Goal: Information Seeking & Learning: Learn about a topic

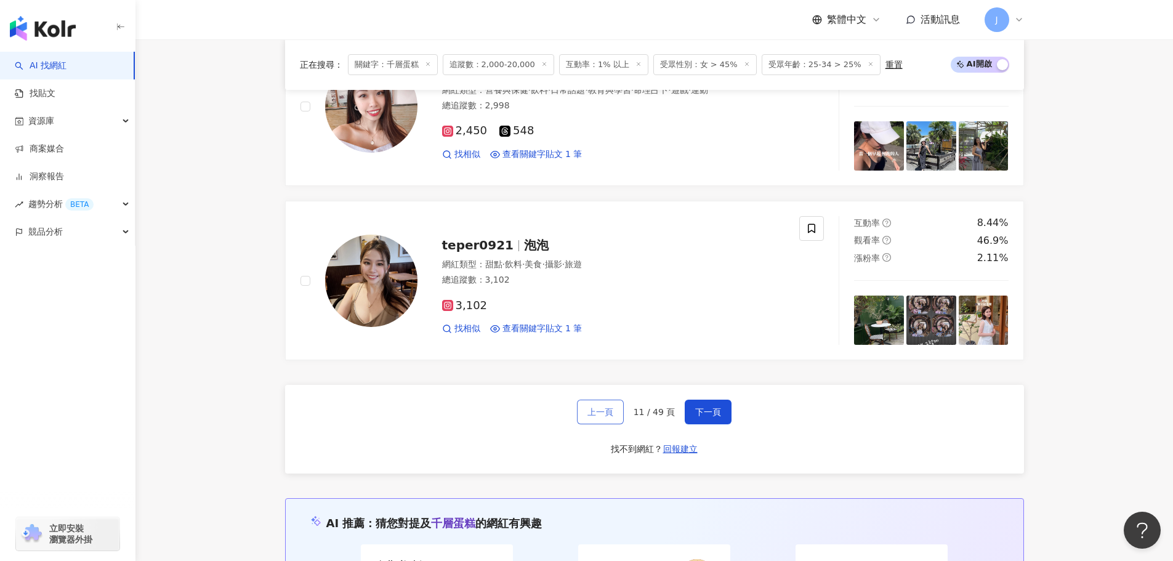
scroll to position [2231, 0]
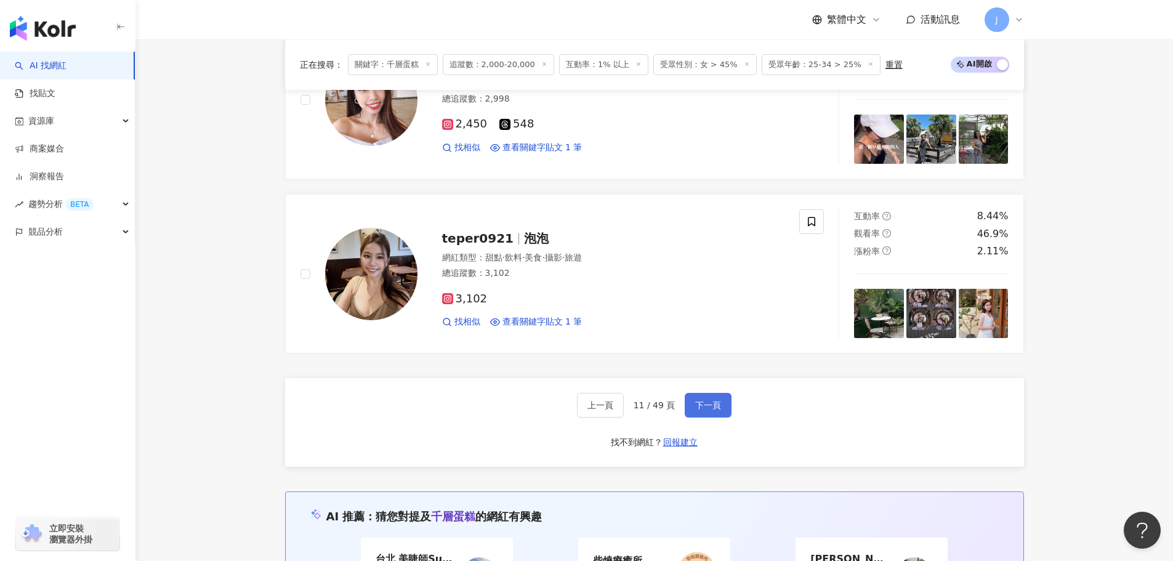
click at [705, 407] on span "下一頁" at bounding box center [708, 405] width 26 height 10
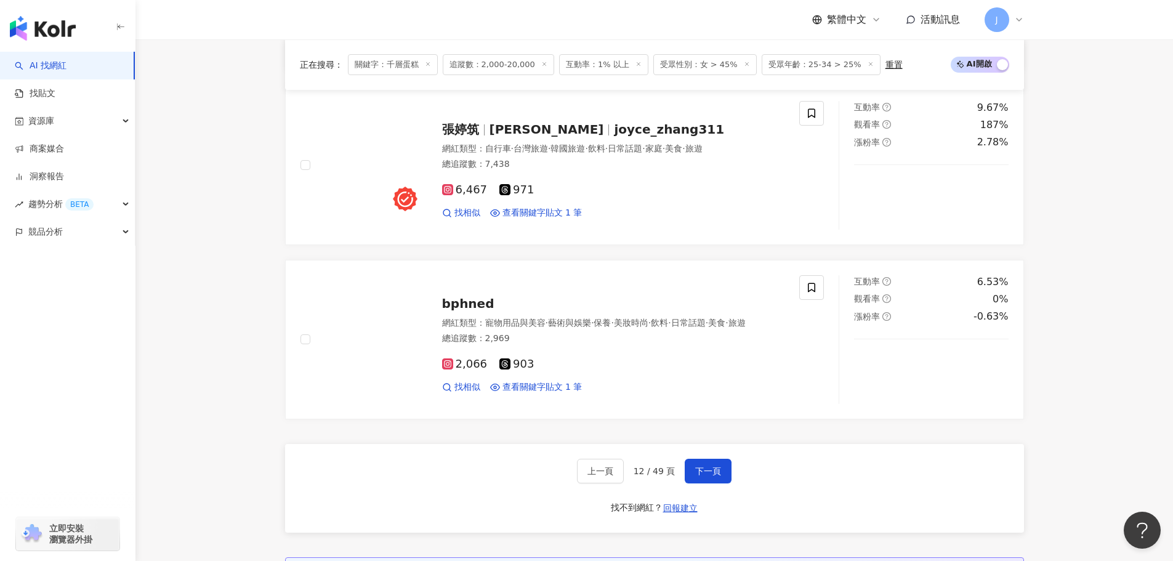
scroll to position [2204, 0]
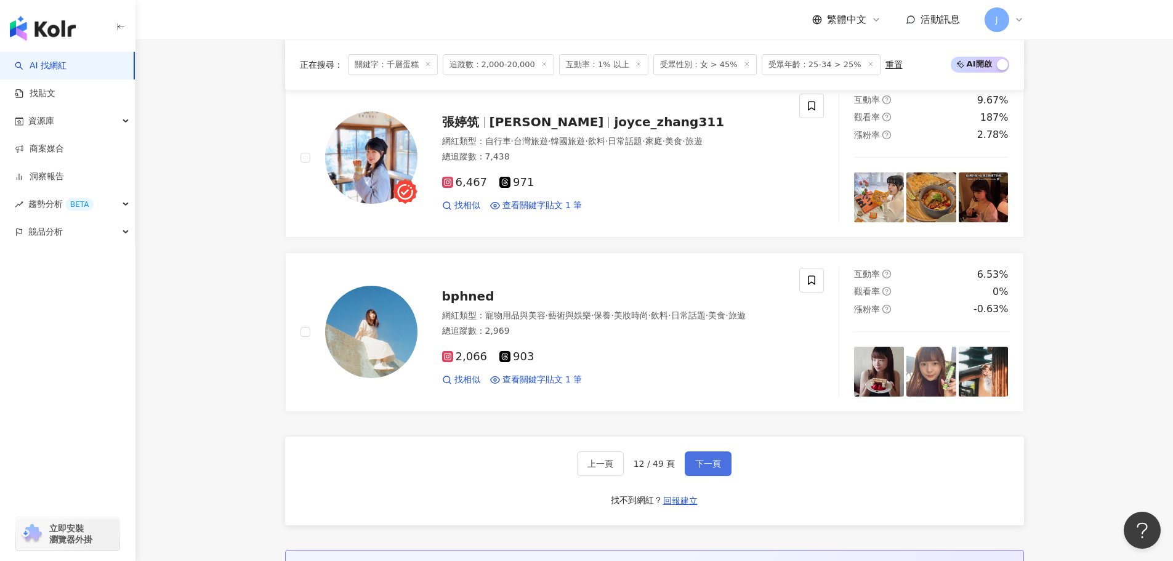
click at [700, 459] on span "下一頁" at bounding box center [708, 464] width 26 height 10
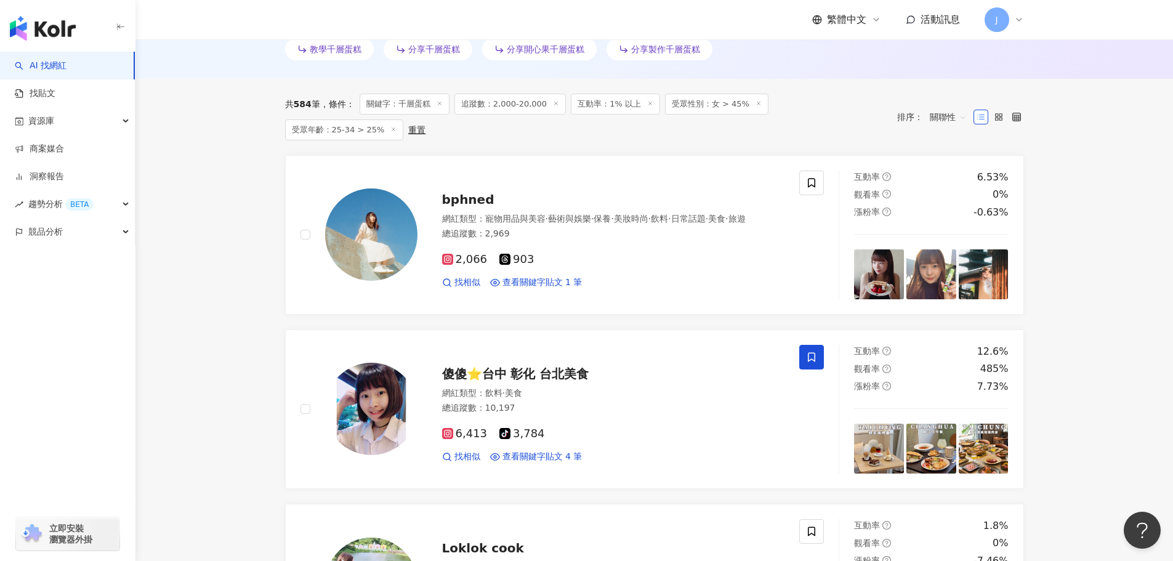
scroll to position [372, 0]
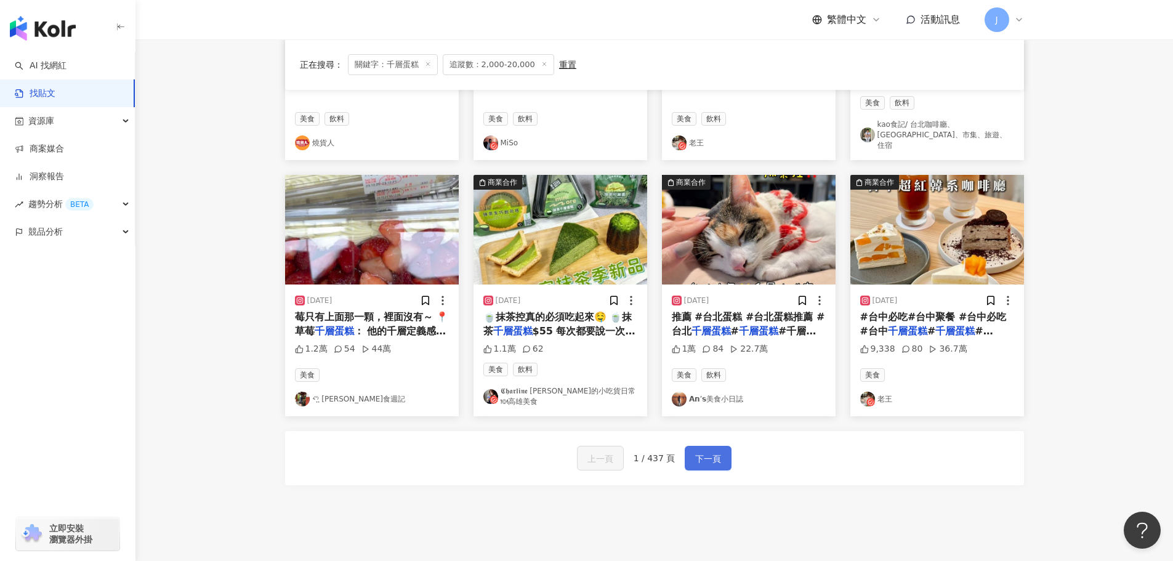
click at [695, 451] on span "下一頁" at bounding box center [708, 458] width 26 height 15
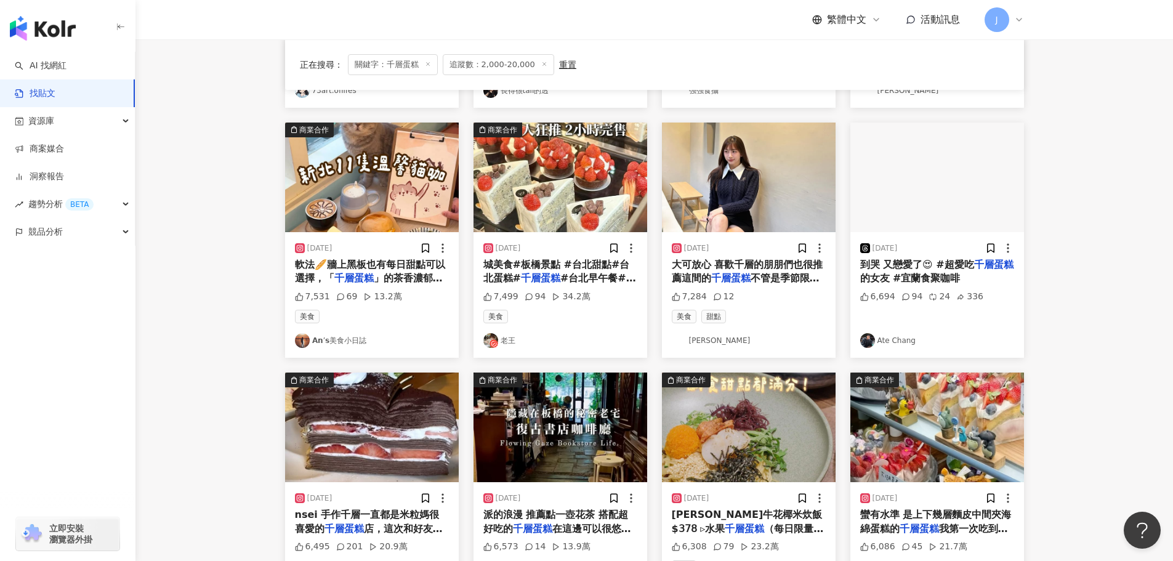
scroll to position [629, 0]
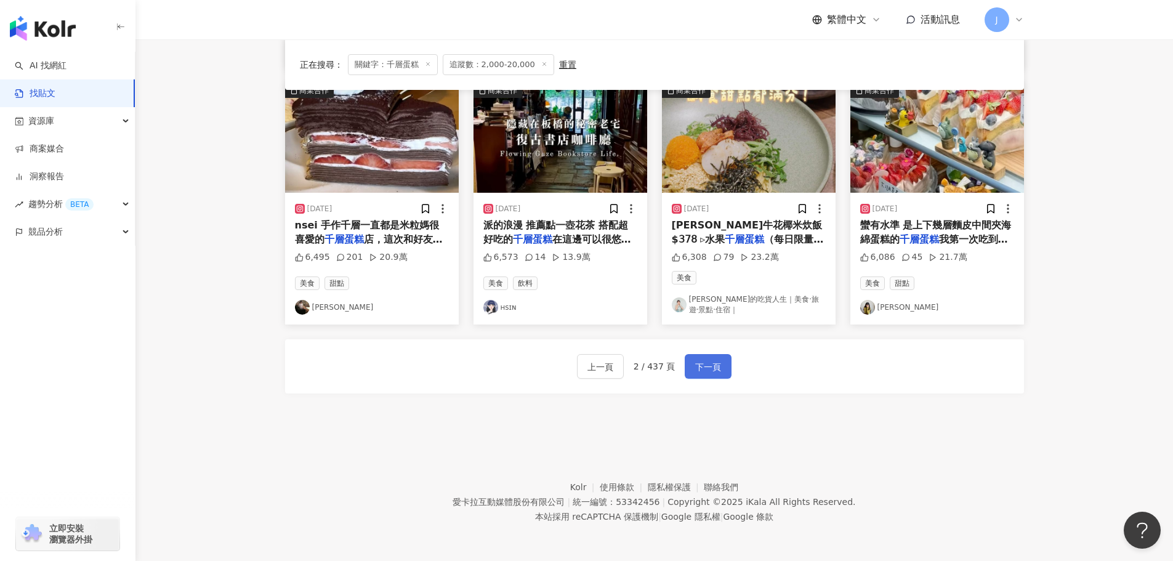
click at [699, 363] on span "下一頁" at bounding box center [708, 366] width 26 height 15
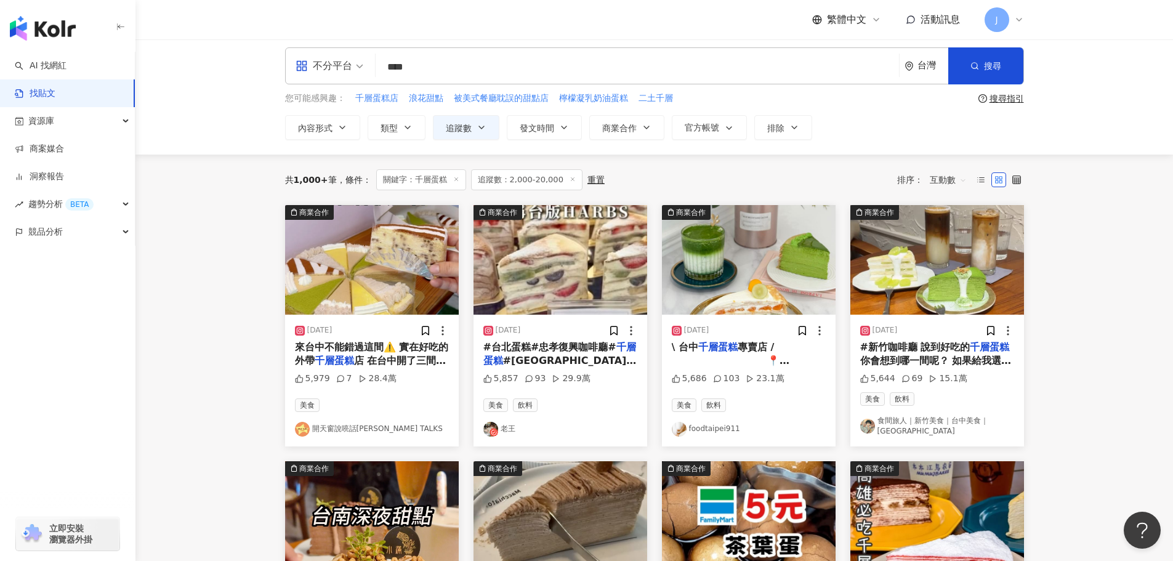
scroll to position [0, 0]
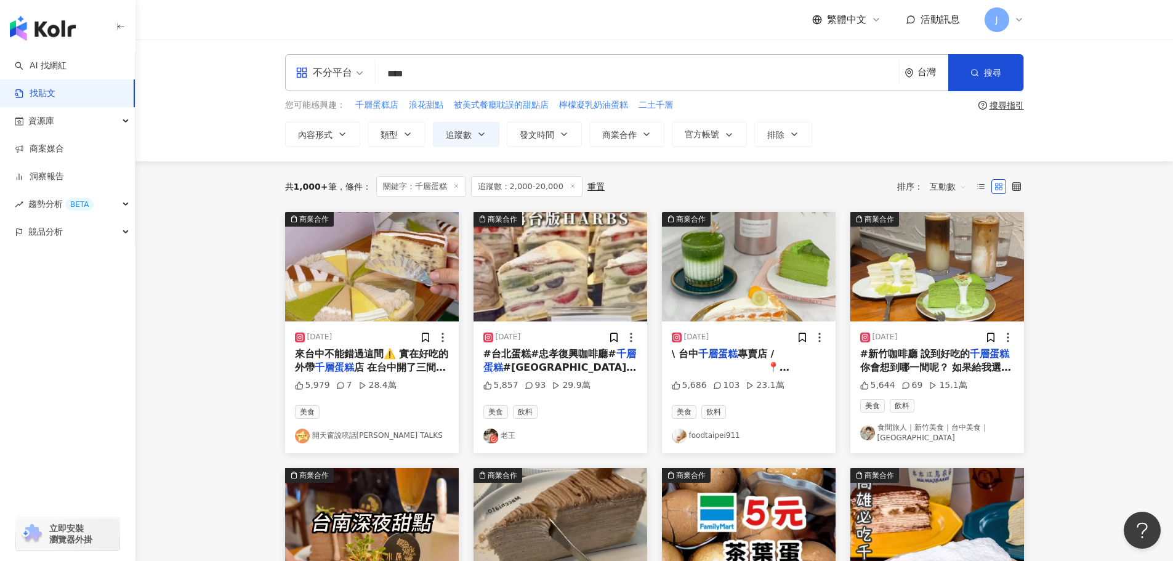
click at [440, 76] on input "****" at bounding box center [636, 73] width 513 height 26
drag, startPoint x: 438, startPoint y: 72, endPoint x: 387, endPoint y: 72, distance: 51.1
click at [387, 72] on input "****" at bounding box center [636, 73] width 513 height 26
type input "*"
type input "****"
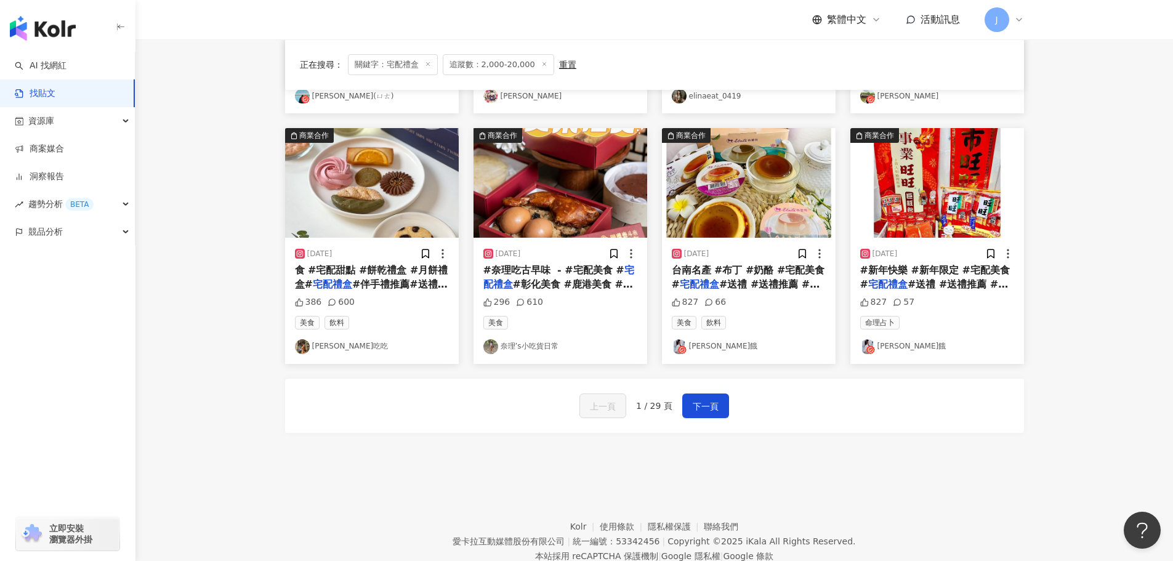
scroll to position [611, 0]
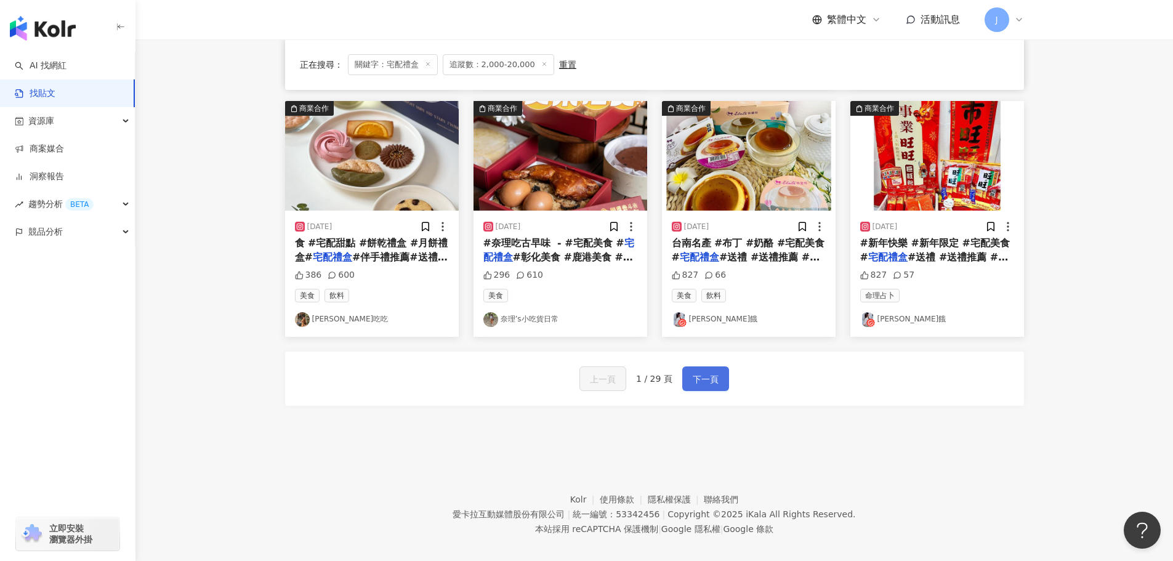
click at [704, 376] on span "下一頁" at bounding box center [706, 379] width 26 height 15
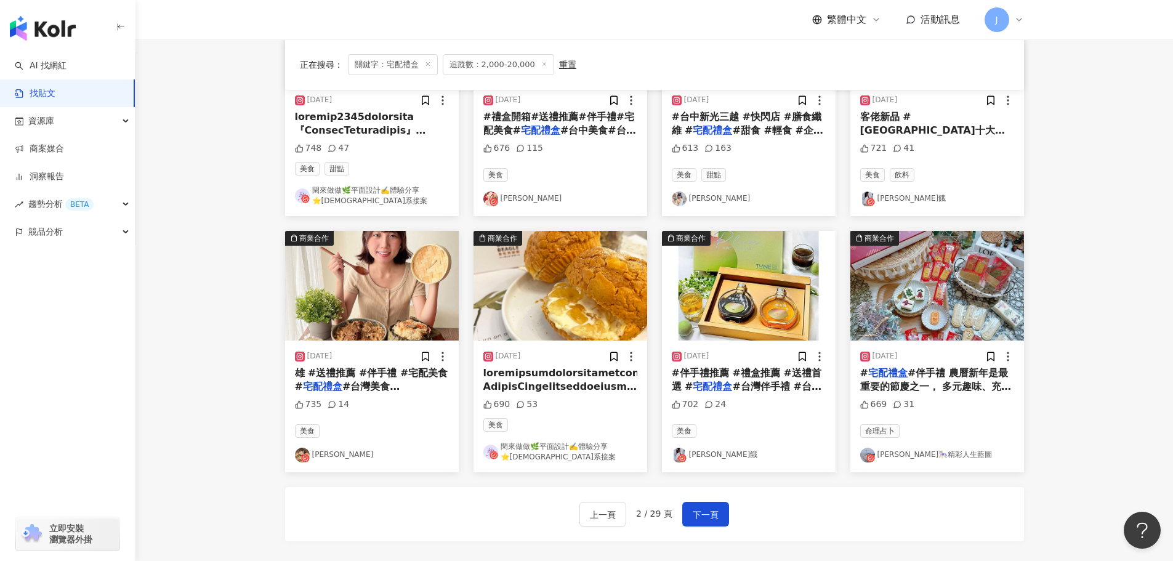
scroll to position [529, 0]
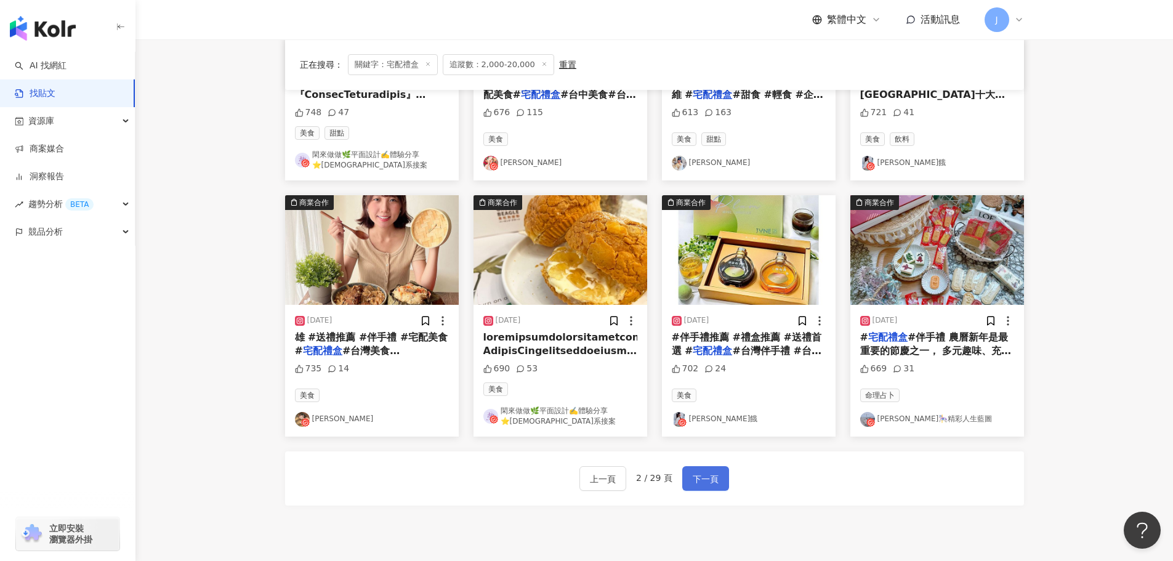
click at [698, 481] on span "下一頁" at bounding box center [706, 479] width 26 height 15
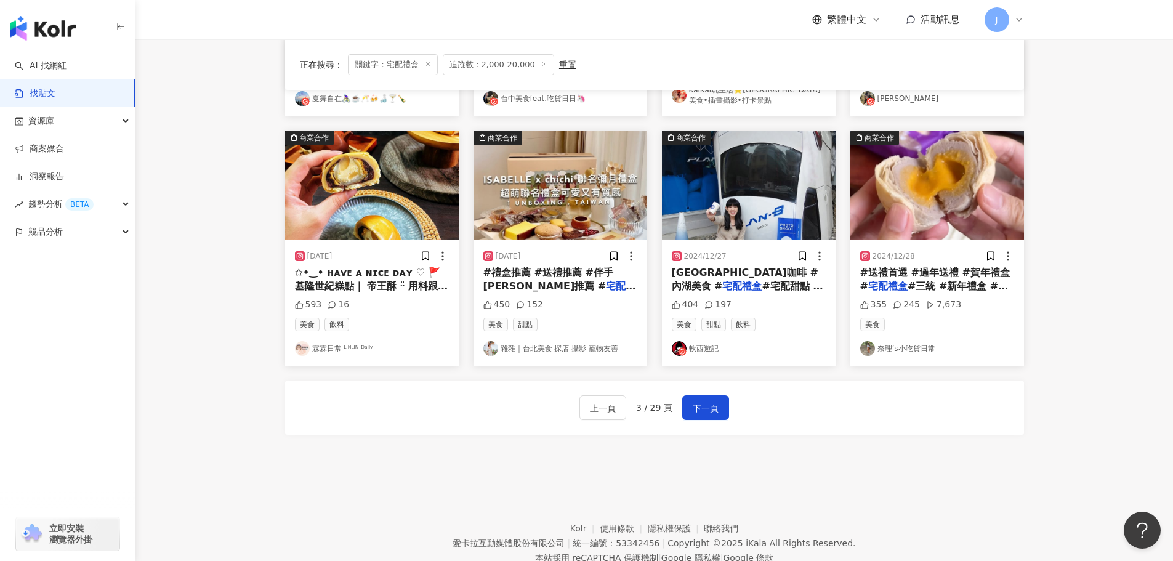
scroll to position [590, 0]
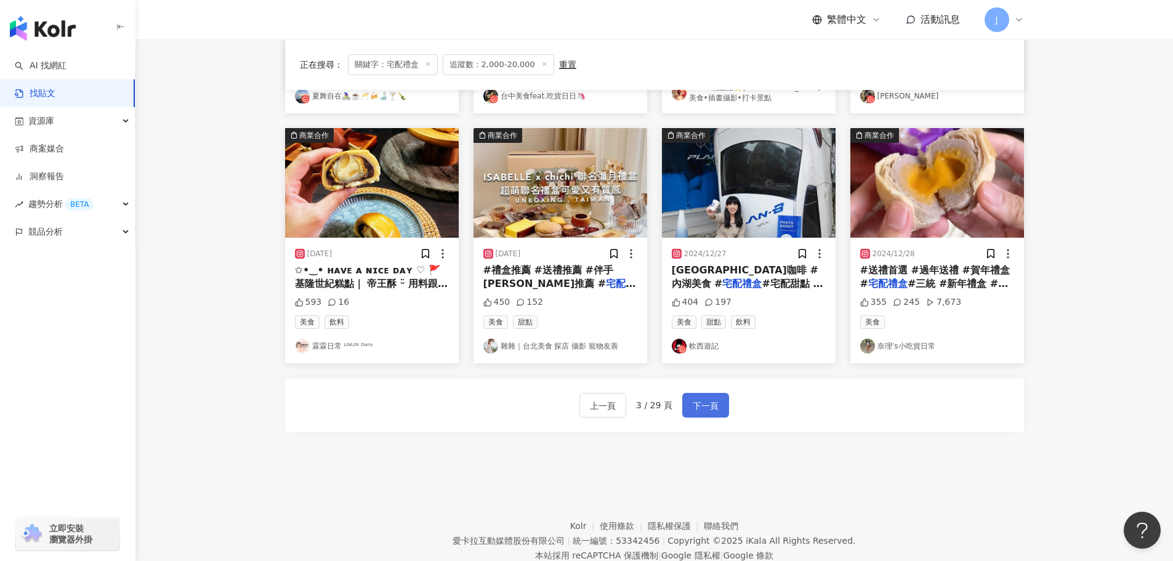
click at [696, 409] on span "下一頁" at bounding box center [706, 405] width 26 height 15
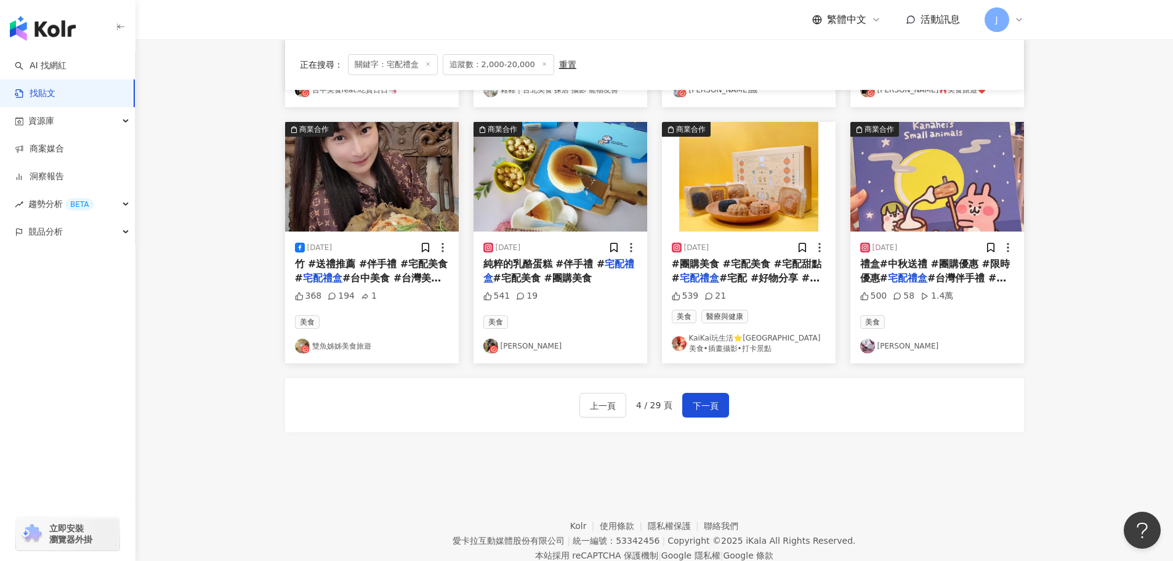
drag, startPoint x: 720, startPoint y: 272, endPoint x: 683, endPoint y: 279, distance: 38.3
click at [683, 279] on mark "宅配禮盒" at bounding box center [699, 278] width 39 height 12
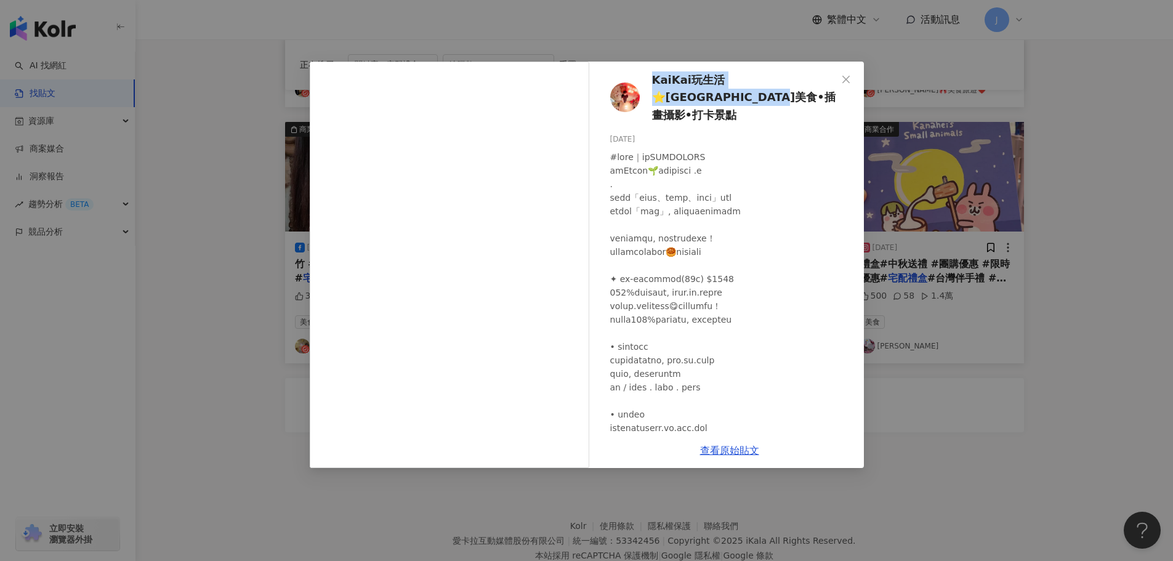
drag, startPoint x: 649, startPoint y: 76, endPoint x: 743, endPoint y: 95, distance: 95.4
click at [743, 95] on div "KaiKai玩生活⭐️[GEOGRAPHIC_DATA]美食•插畫攝影•打卡景點 [DATE] 539 21" at bounding box center [729, 247] width 268 height 371
copy span "KaiKai玩生活⭐️[GEOGRAPHIC_DATA]美食•插畫攝影•打卡景點"
click at [841, 76] on icon "close" at bounding box center [846, 79] width 10 height 10
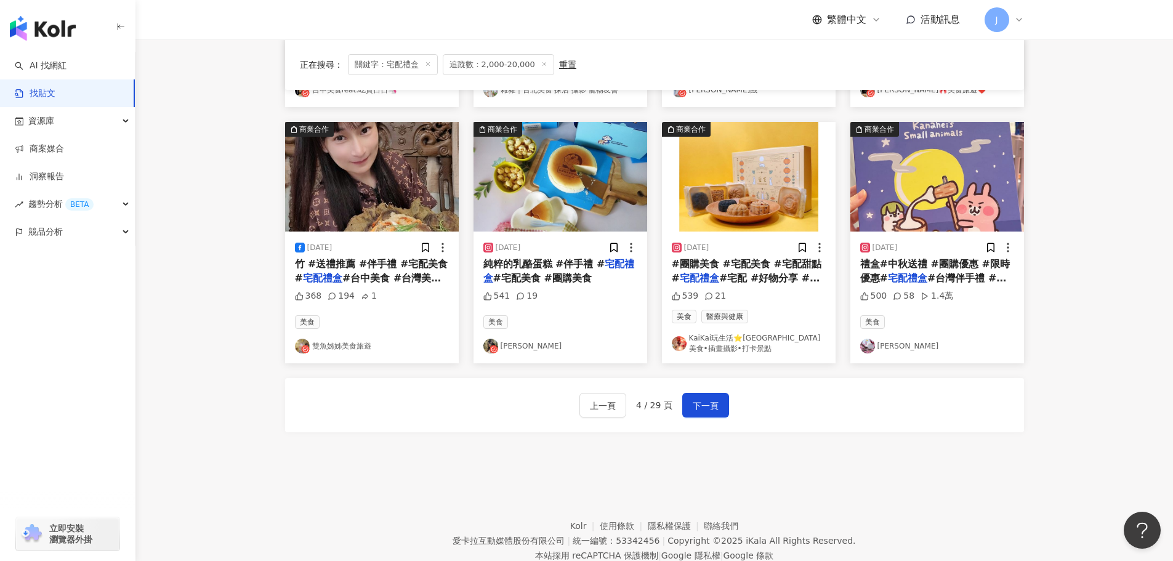
click at [545, 266] on span "純粹的乳酪蛋糕 #伴手禮 #" at bounding box center [544, 264] width 122 height 12
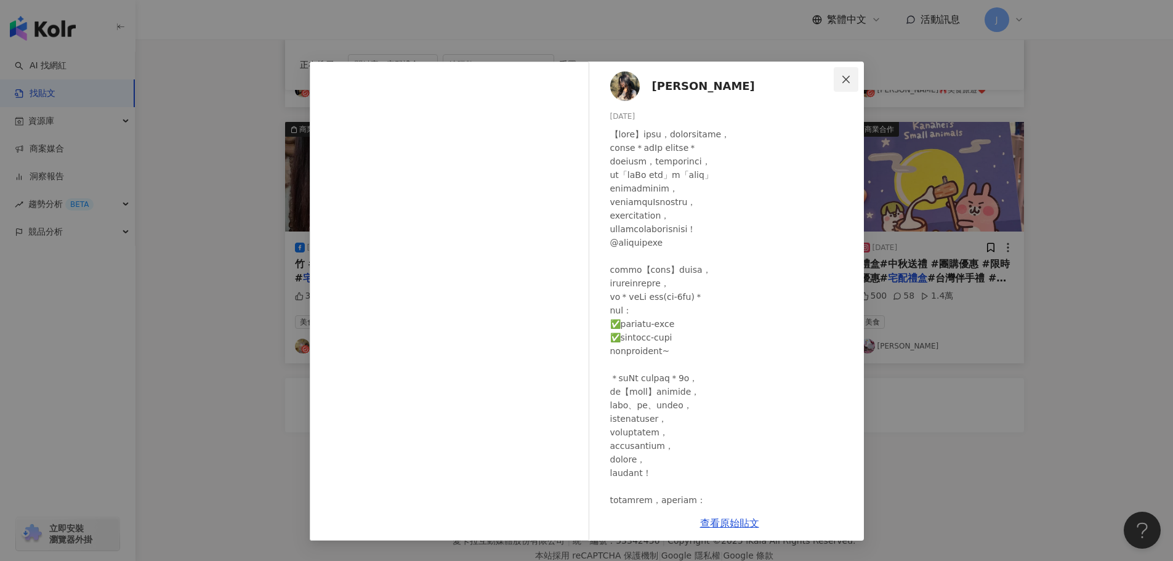
click at [846, 79] on icon "close" at bounding box center [845, 78] width 7 height 7
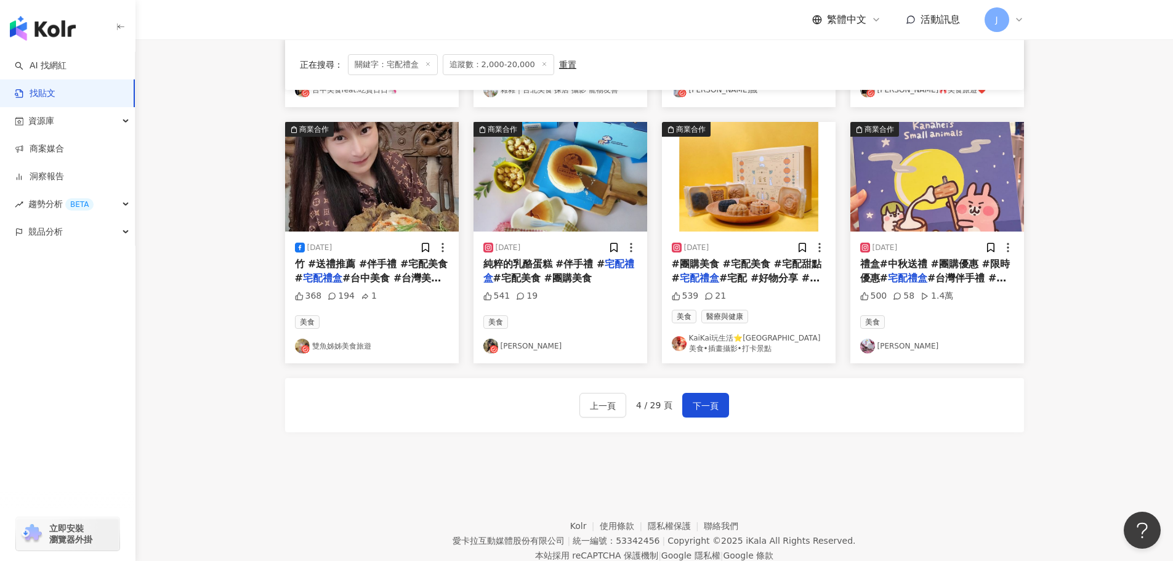
click at [846, 79] on div "正在搜尋 ： 關鍵字：宅配禮盒 追蹤數：2,000-20,000 重置 排序： 互動數" at bounding box center [654, 64] width 739 height 50
click at [702, 412] on span "下一頁" at bounding box center [706, 405] width 26 height 15
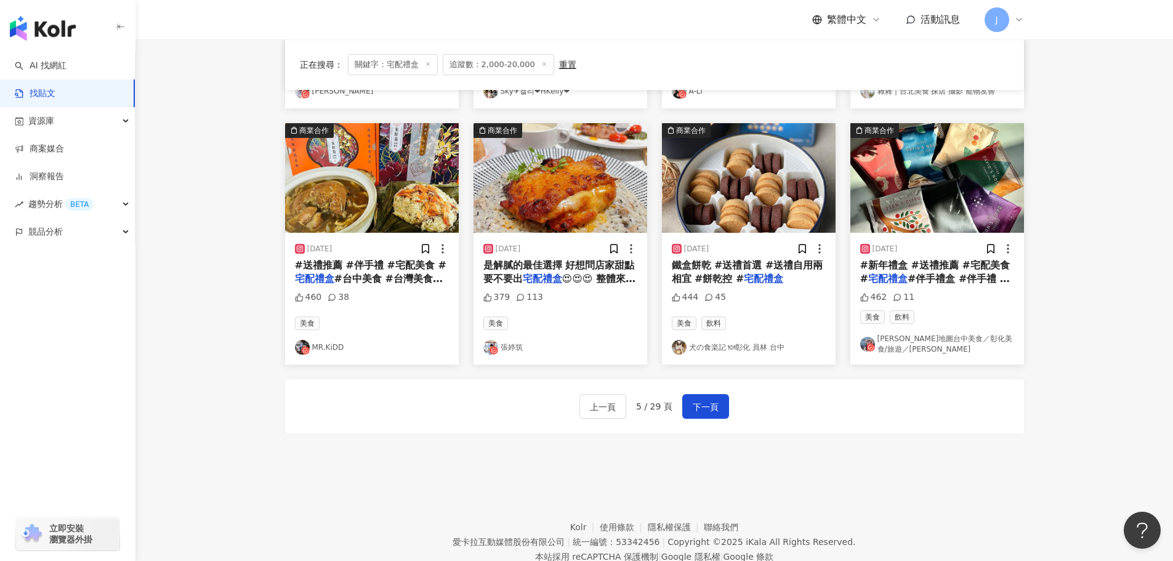
scroll to position [350, 0]
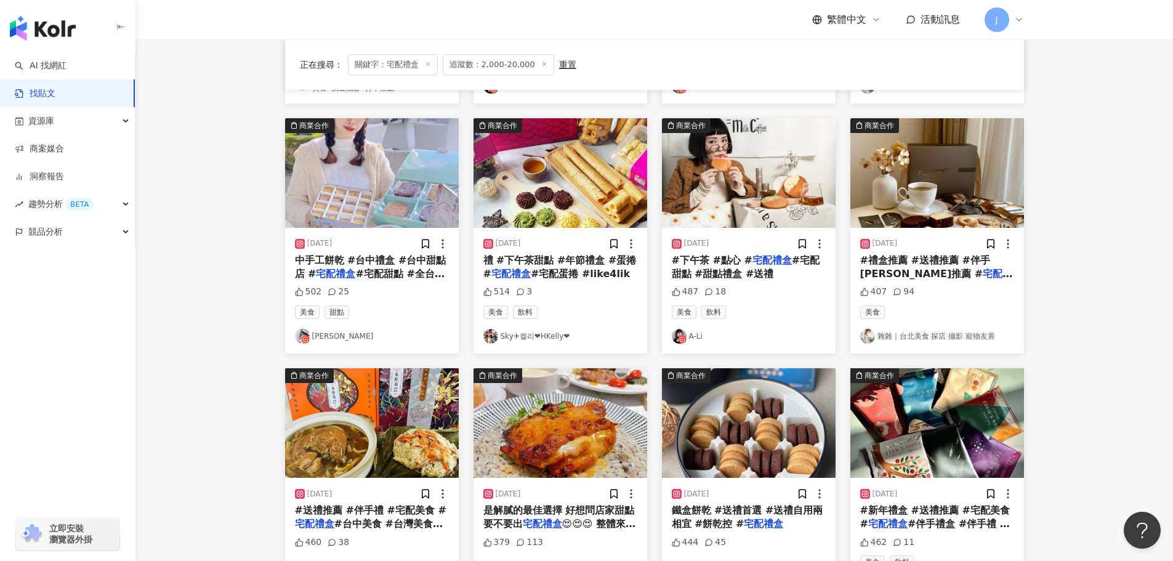
click at [696, 256] on span "#下午茶 #點心 #" at bounding box center [712, 260] width 81 height 12
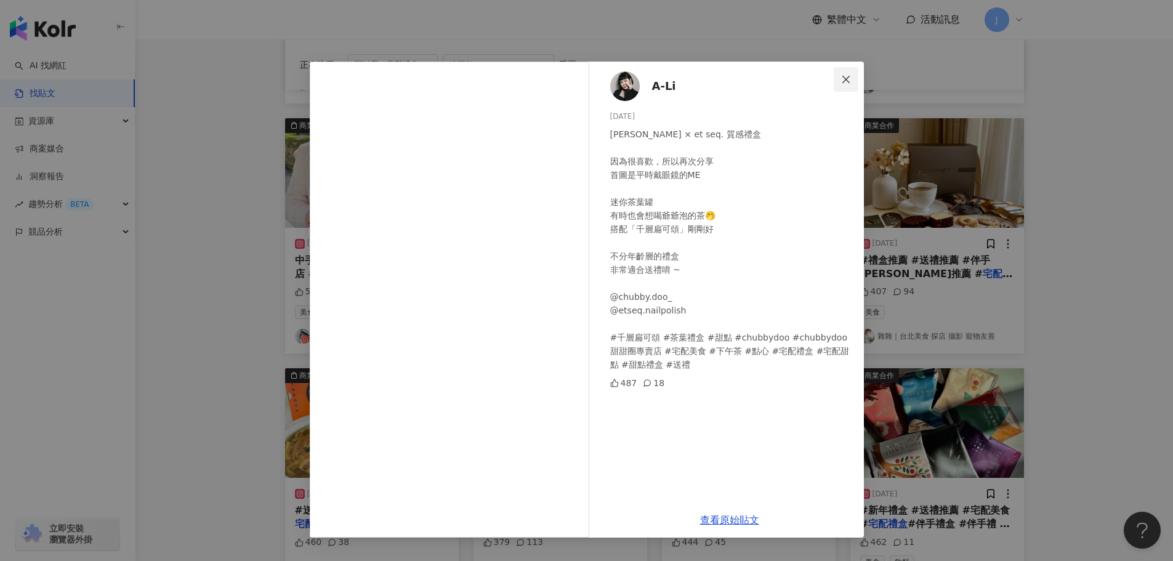
click at [846, 82] on icon "close" at bounding box center [846, 79] width 10 height 10
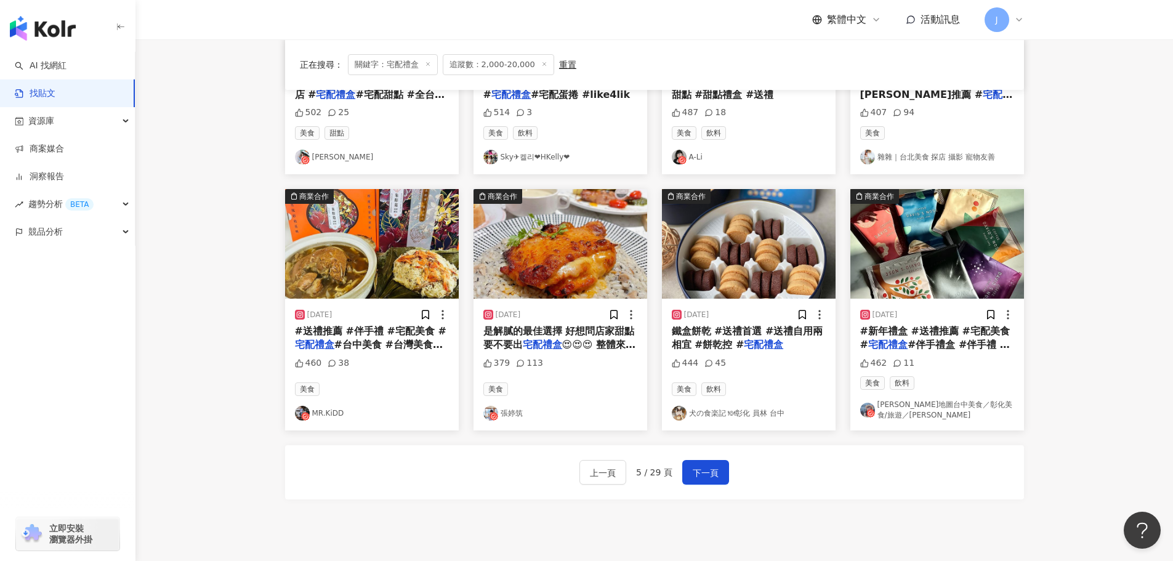
scroll to position [531, 0]
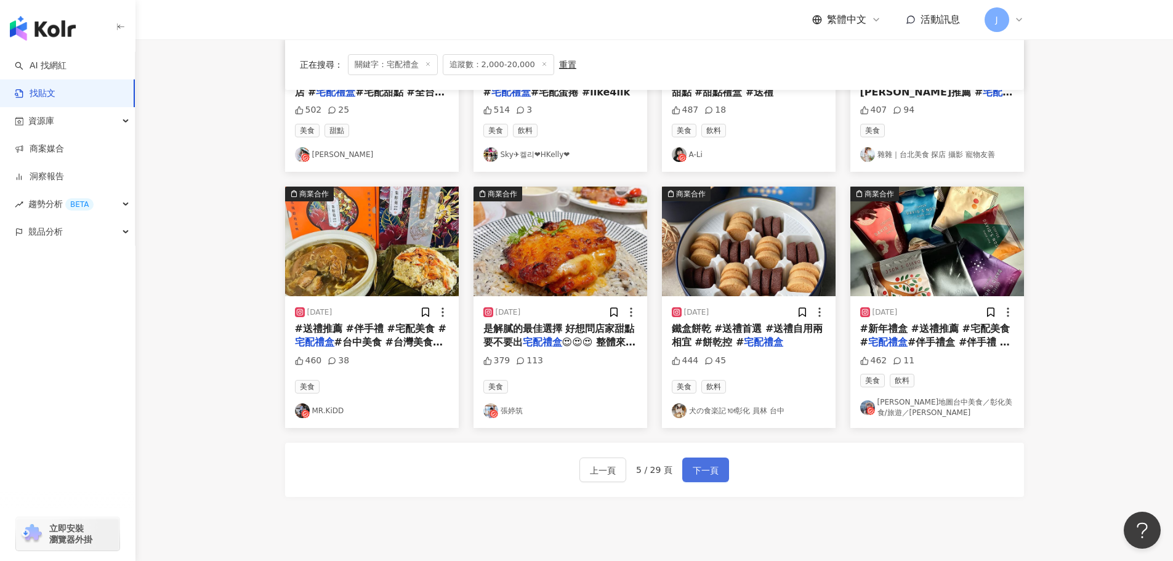
click at [700, 468] on span "下一頁" at bounding box center [706, 470] width 26 height 15
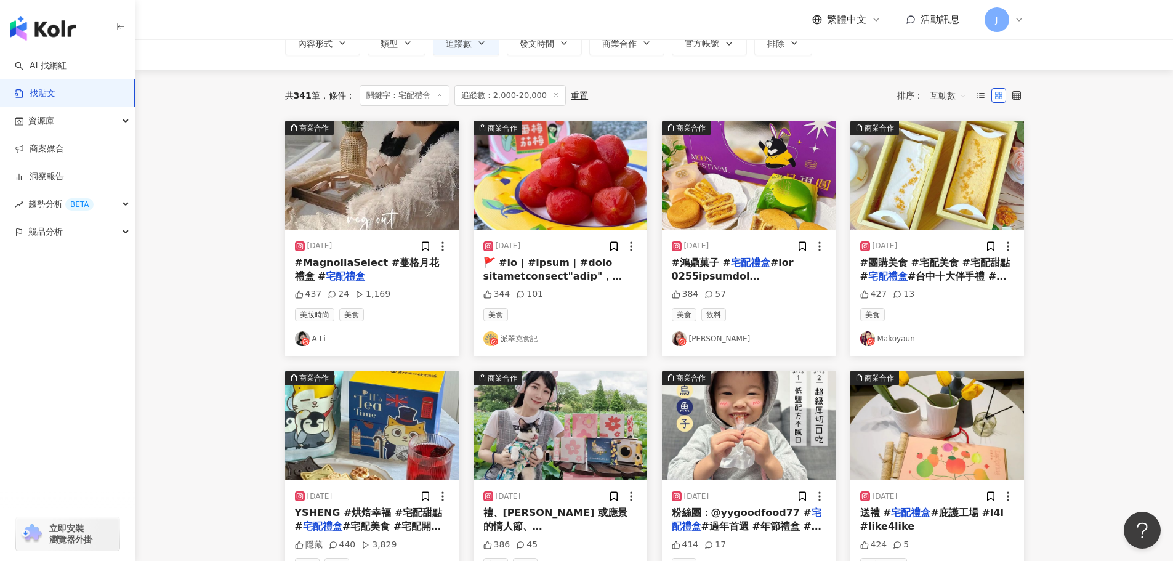
scroll to position [107, 0]
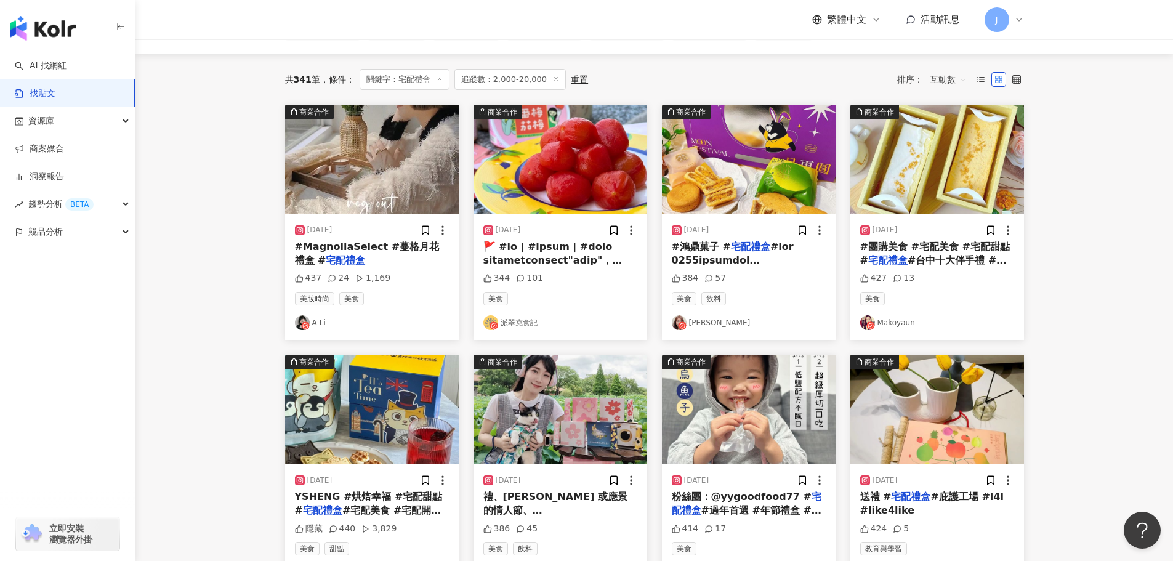
click at [875, 244] on span "#團購美食 #宅配美食 #宅配甜點 #" at bounding box center [935, 253] width 150 height 25
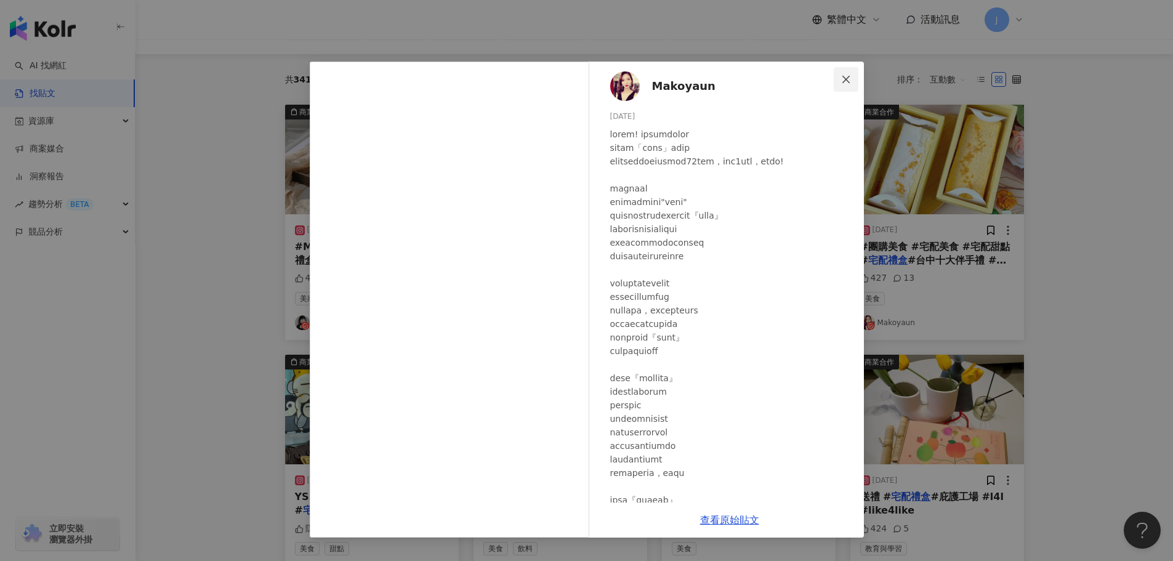
click at [846, 81] on icon "close" at bounding box center [846, 79] width 10 height 10
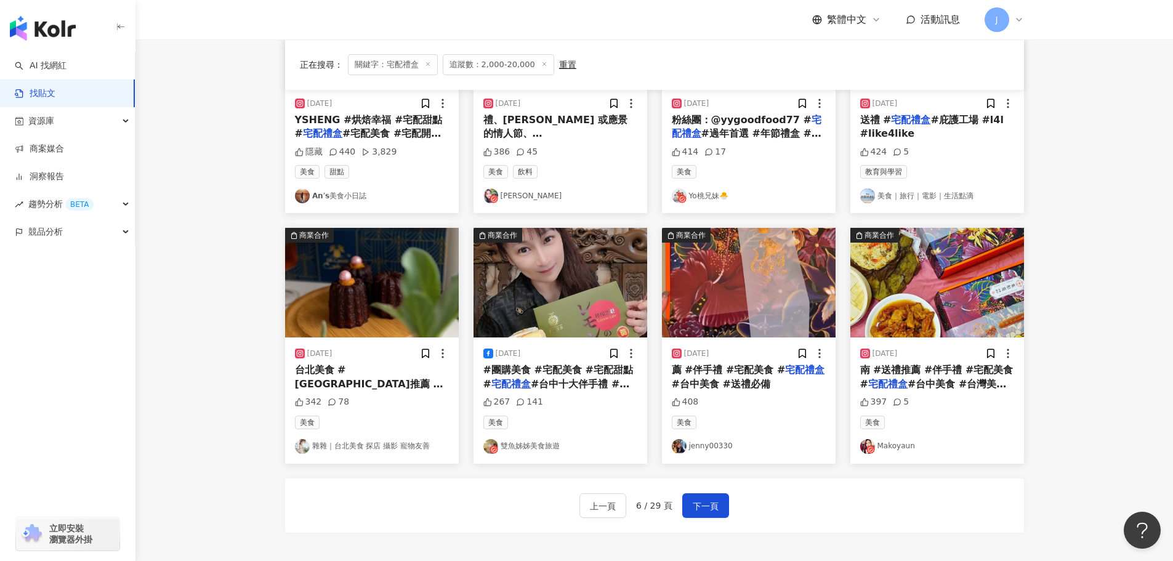
scroll to position [485, 0]
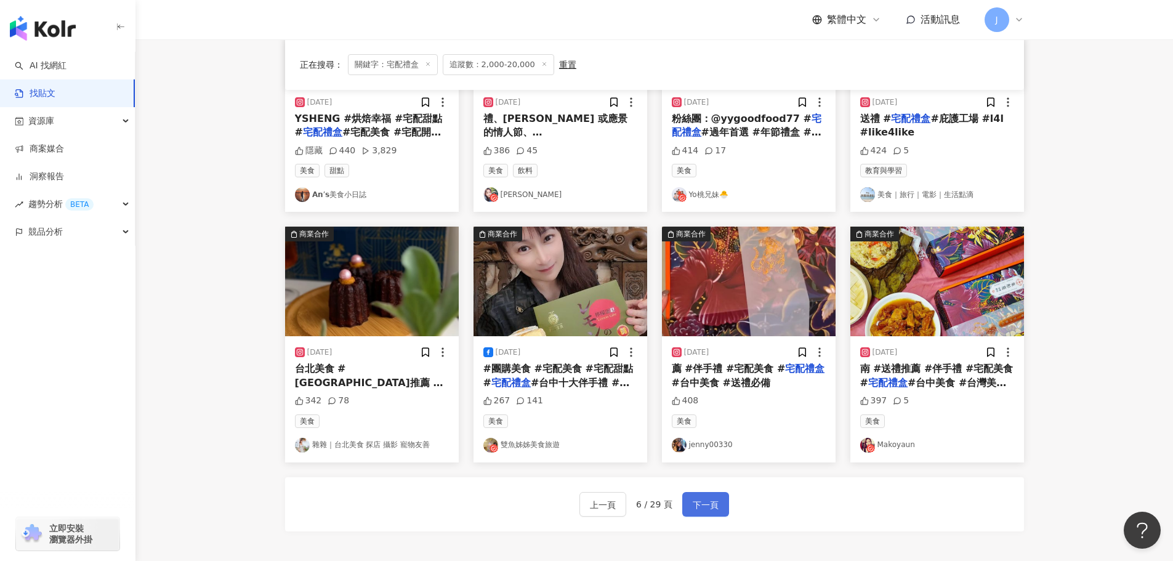
click at [705, 507] on span "下一頁" at bounding box center [706, 504] width 26 height 15
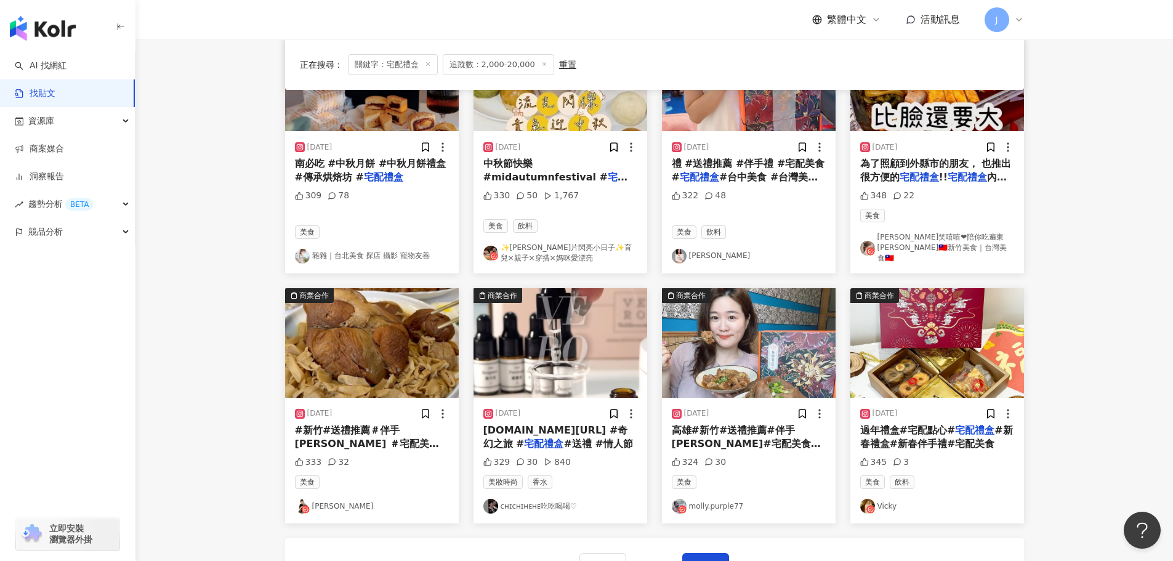
scroll to position [552, 0]
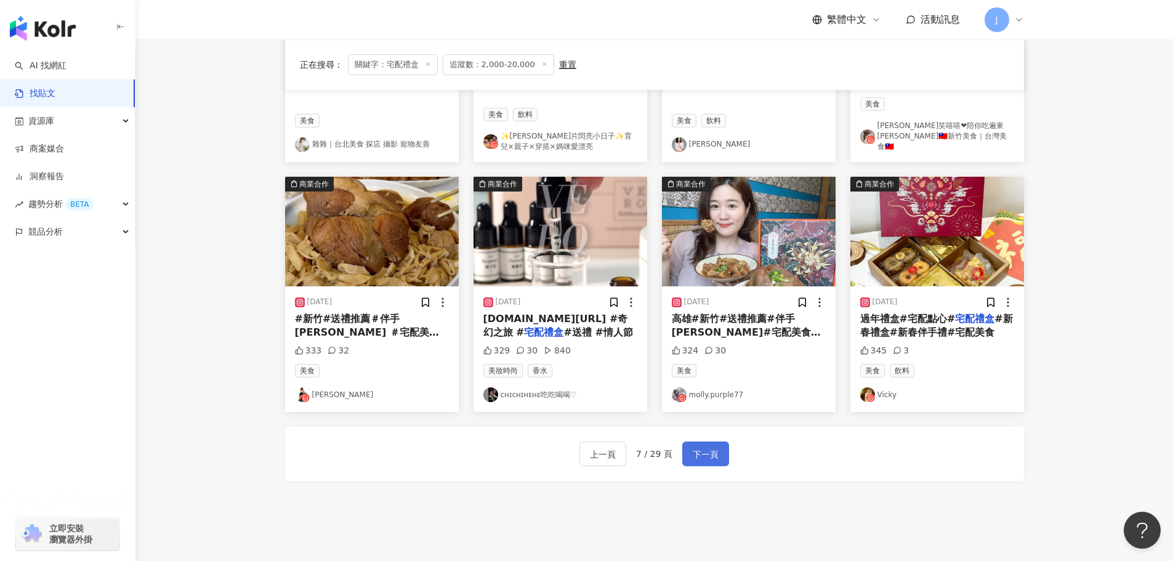
click at [693, 447] on span "下一頁" at bounding box center [706, 454] width 26 height 15
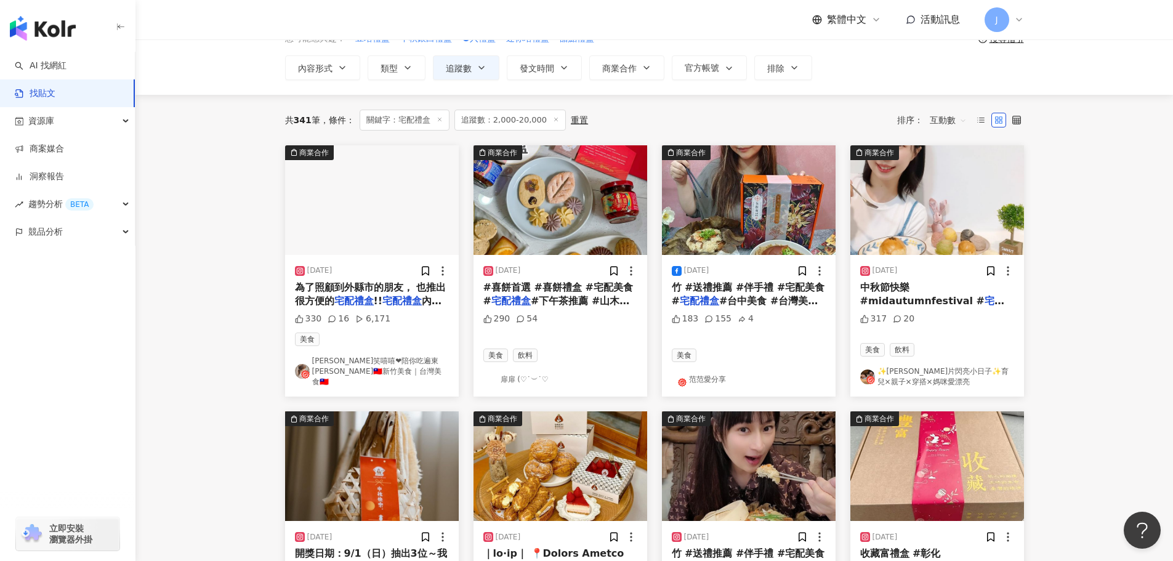
scroll to position [0, 0]
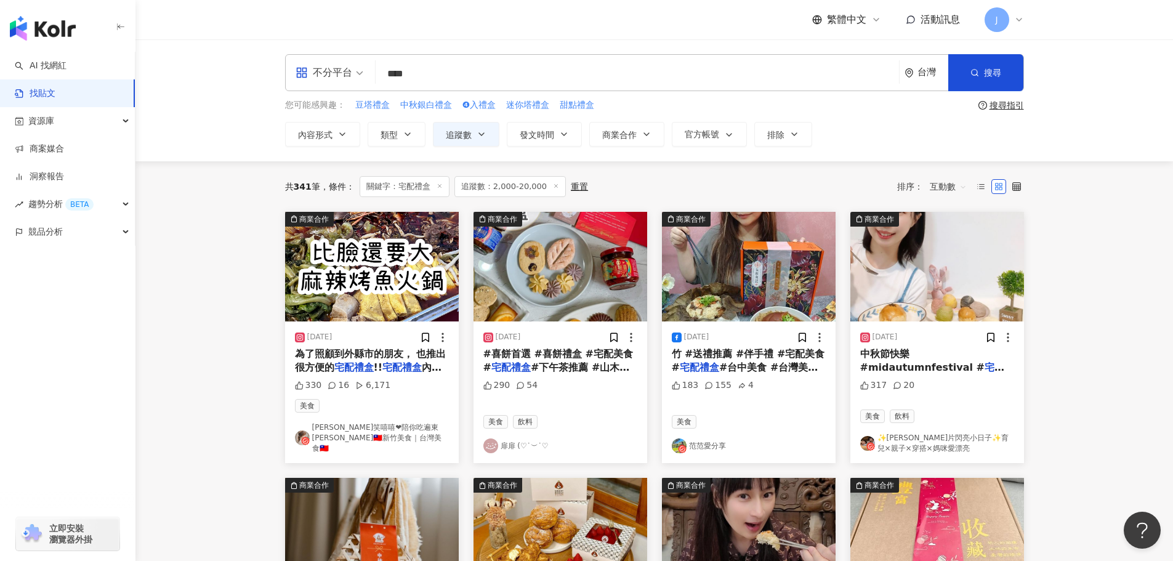
click at [882, 350] on span "中秋節快樂 #midautumnfestival #" at bounding box center [922, 360] width 124 height 25
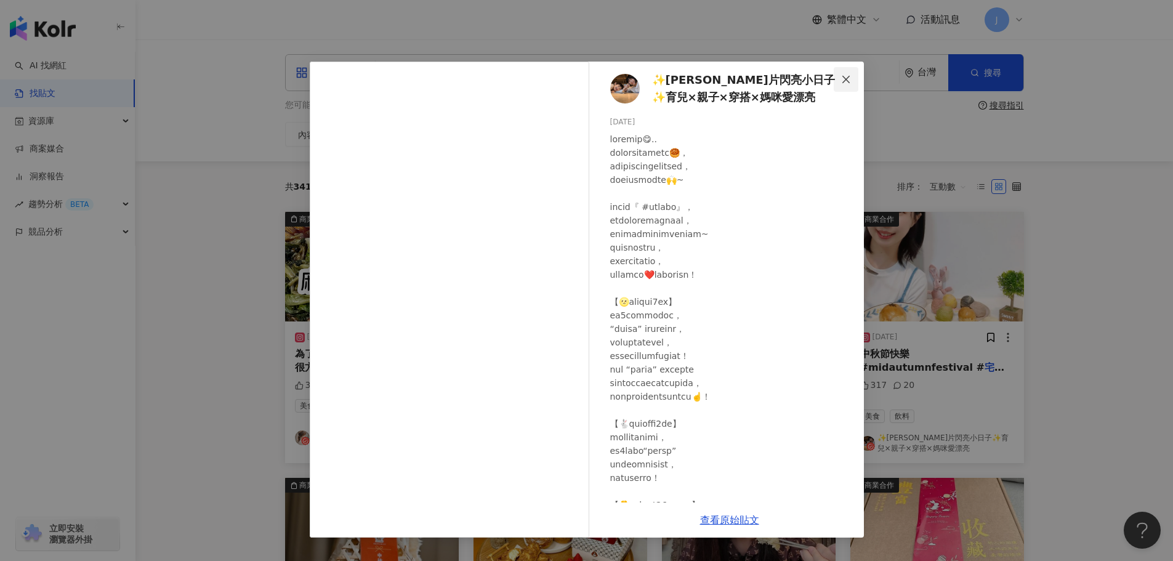
click at [843, 78] on icon "close" at bounding box center [846, 79] width 10 height 10
